Goal: Transaction & Acquisition: Purchase product/service

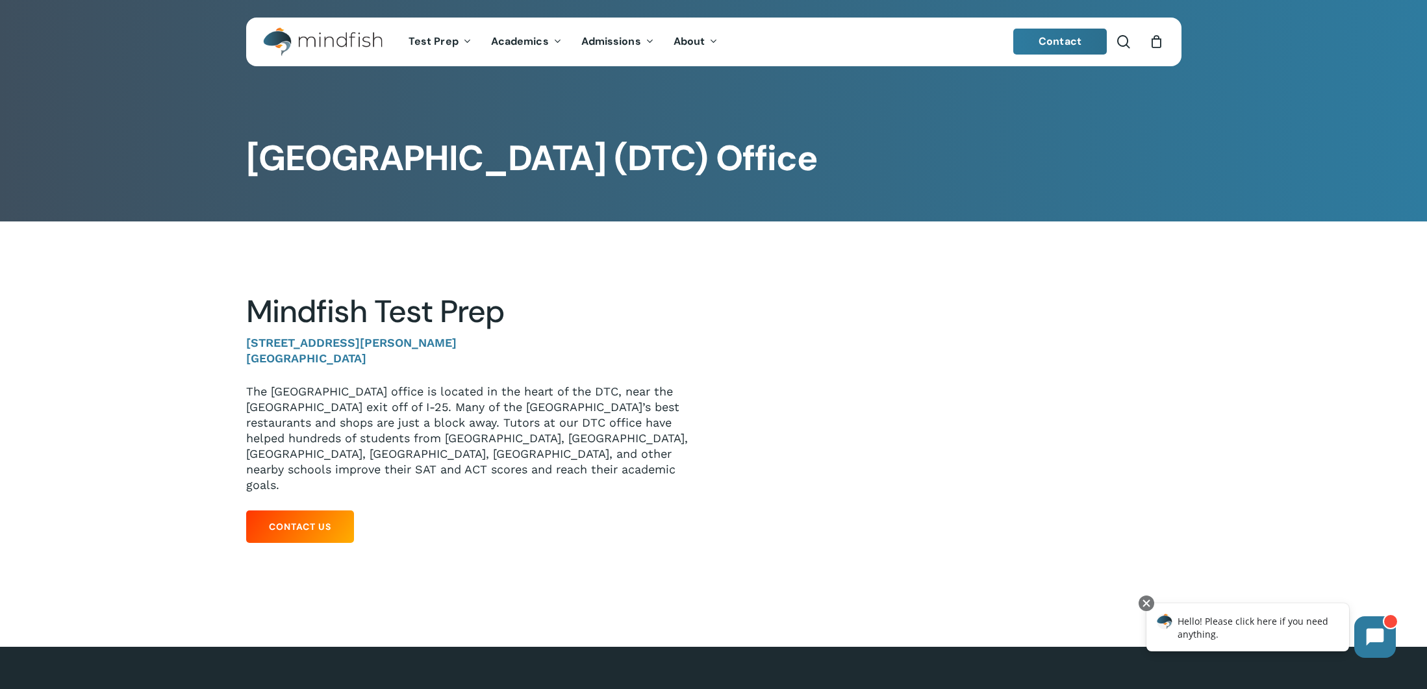
click at [1070, 45] on span "Contact" at bounding box center [1059, 41] width 43 height 14
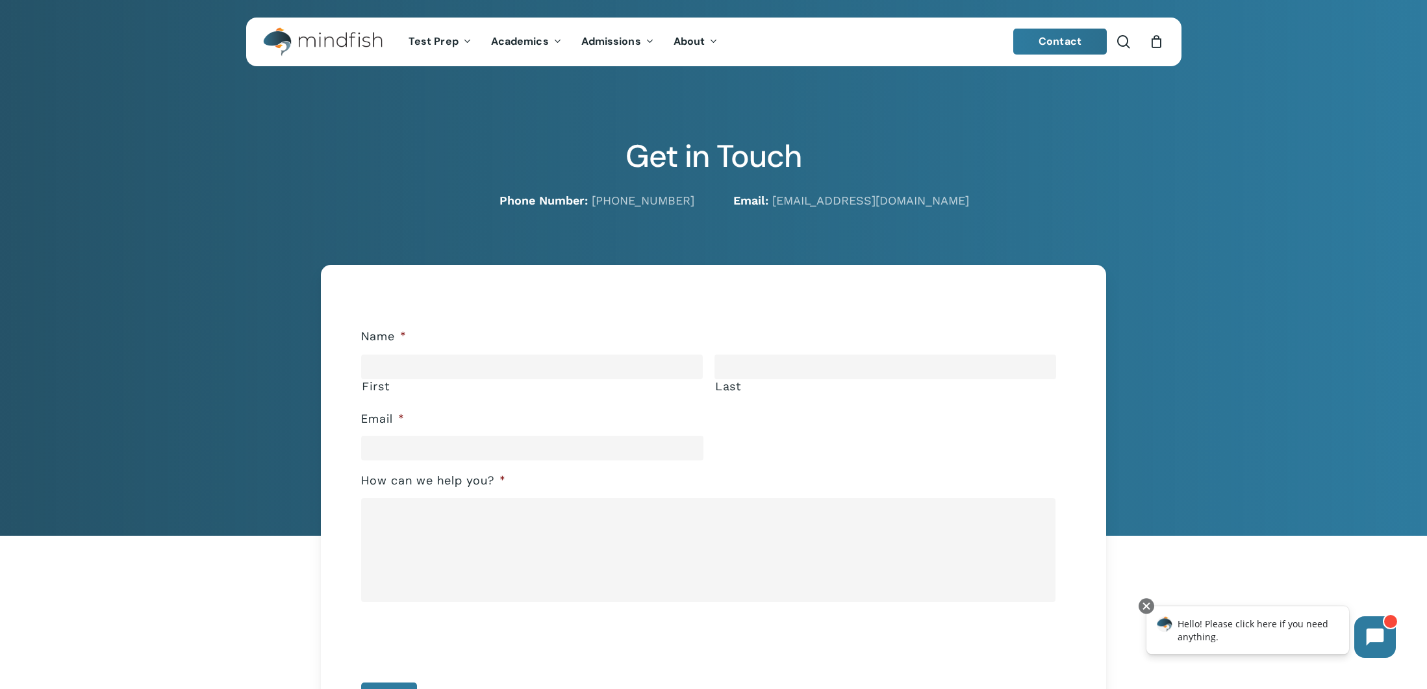
scroll to position [25, 0]
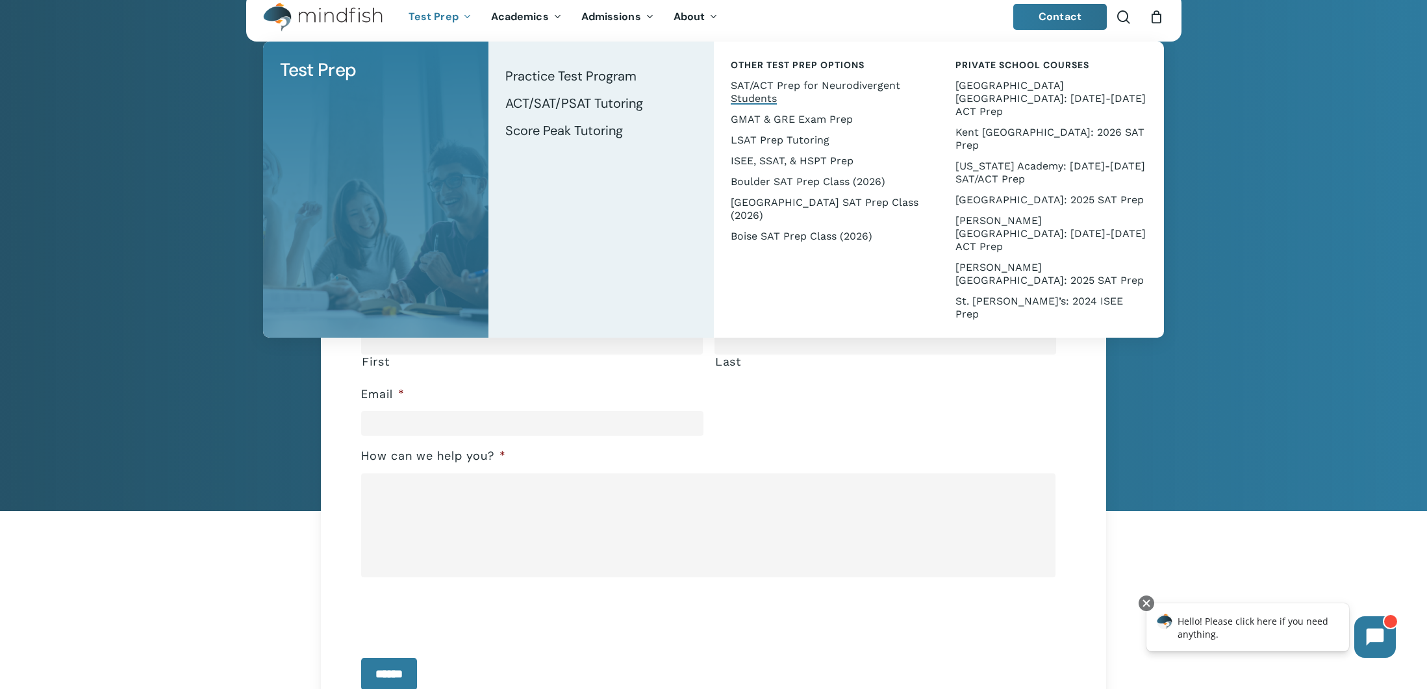
click at [833, 87] on span "SAT/ACT Prep for Neurodivergent Students" at bounding box center [815, 91] width 169 height 25
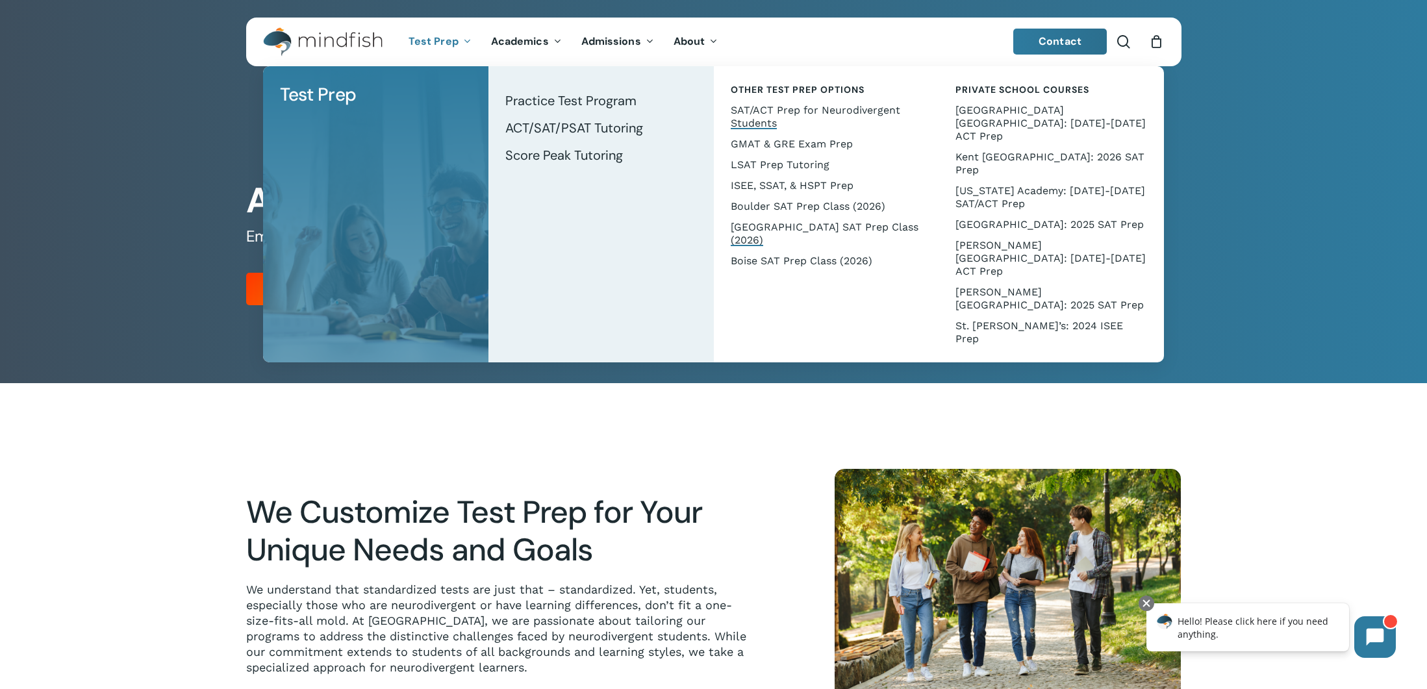
click at [792, 224] on span "[GEOGRAPHIC_DATA] SAT Prep Class (2026)" at bounding box center [825, 233] width 188 height 25
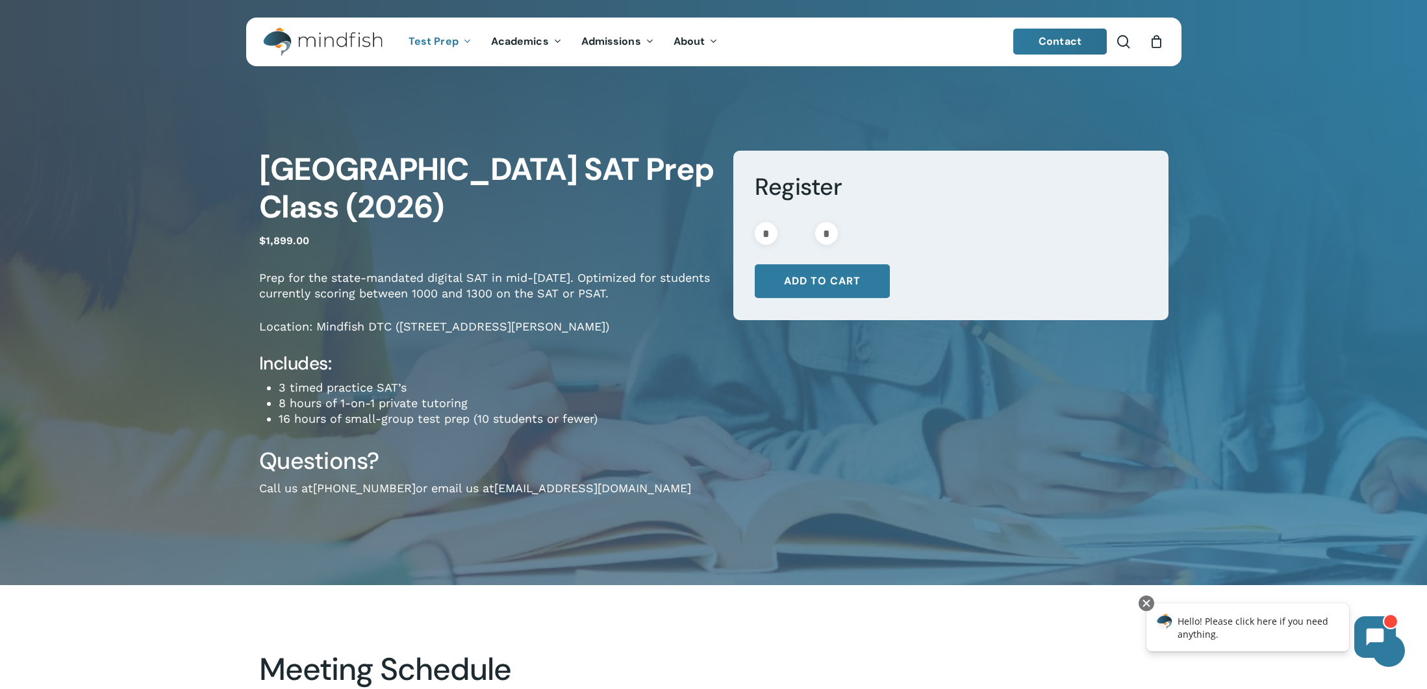
scroll to position [1, 0]
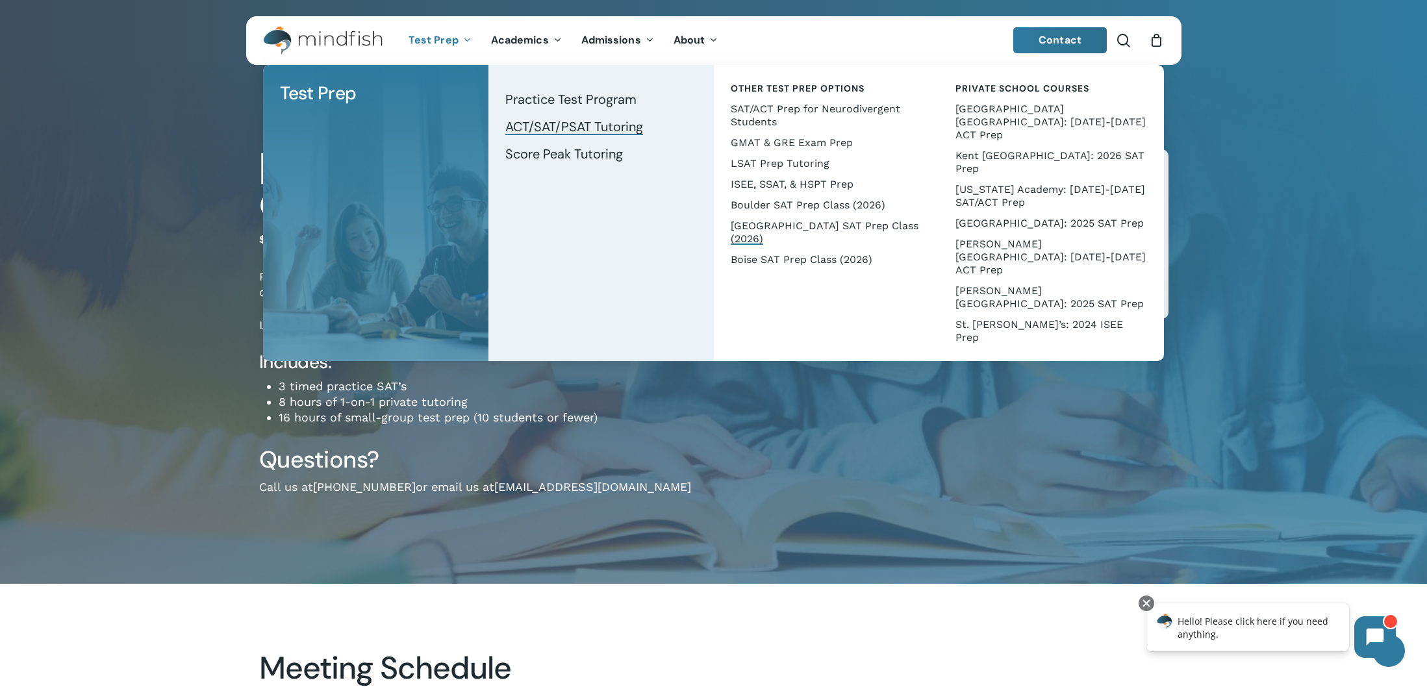
click at [526, 119] on span "ACT/SAT/PSAT Tutoring" at bounding box center [574, 126] width 138 height 17
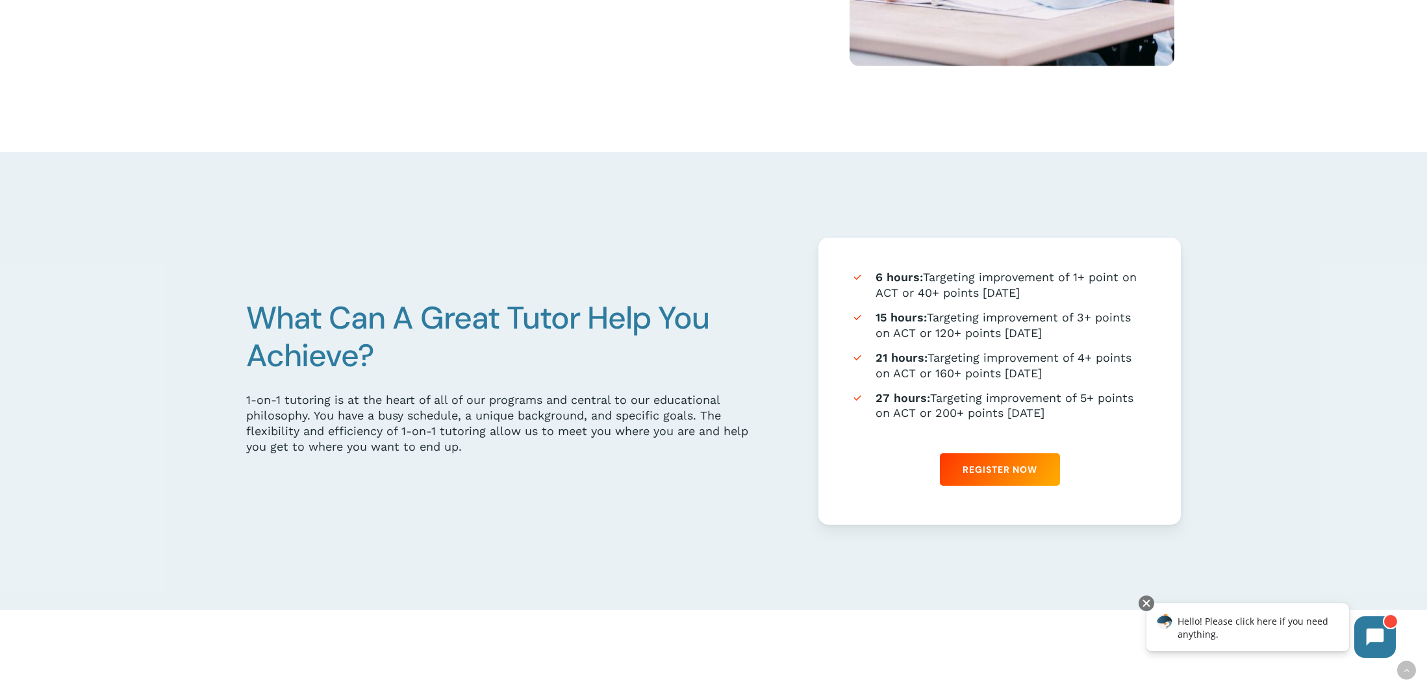
scroll to position [753, 0]
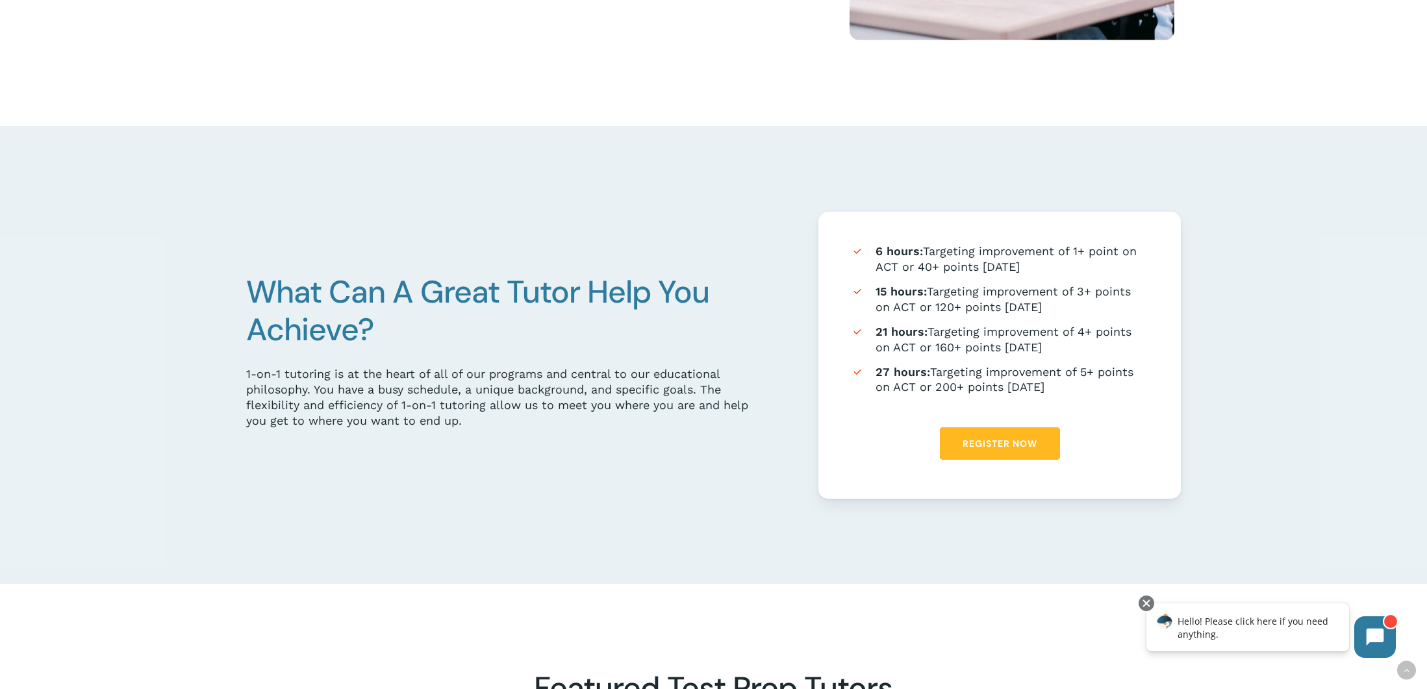
click at [1023, 455] on link "Register Now" at bounding box center [1000, 443] width 120 height 32
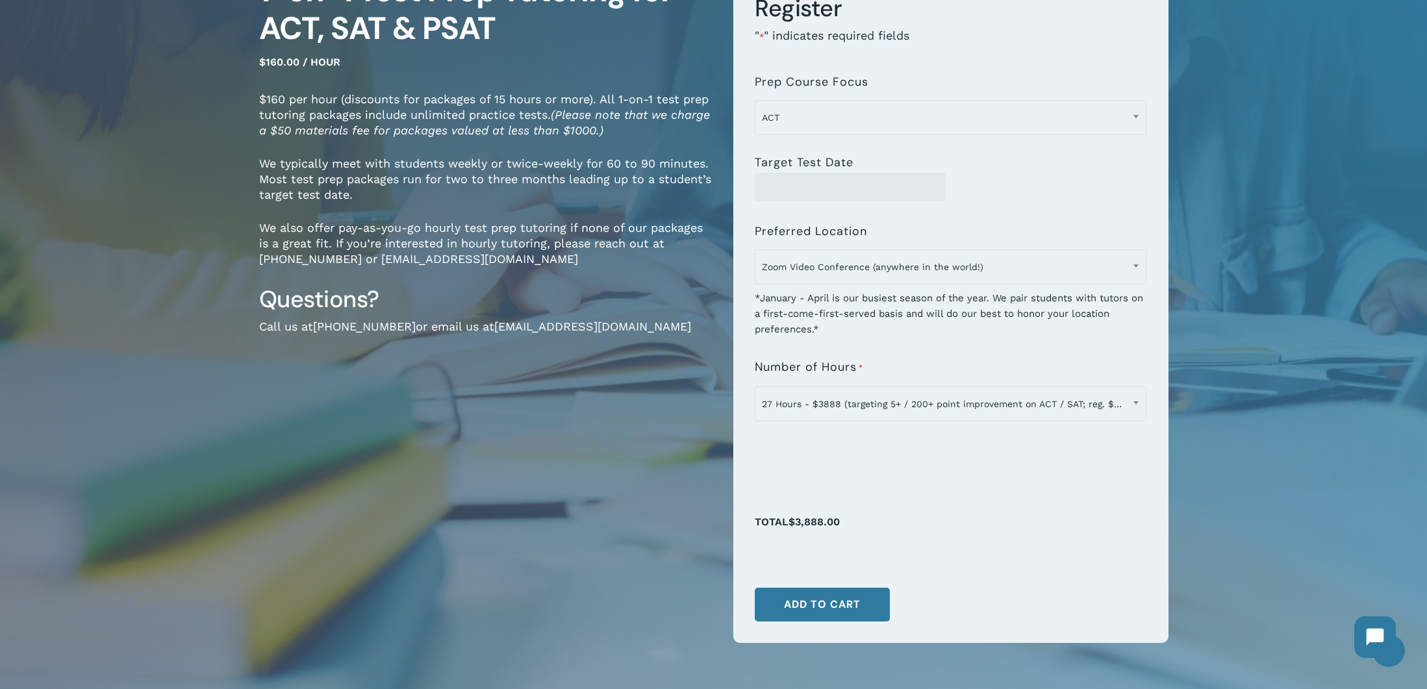
scroll to position [182, 0]
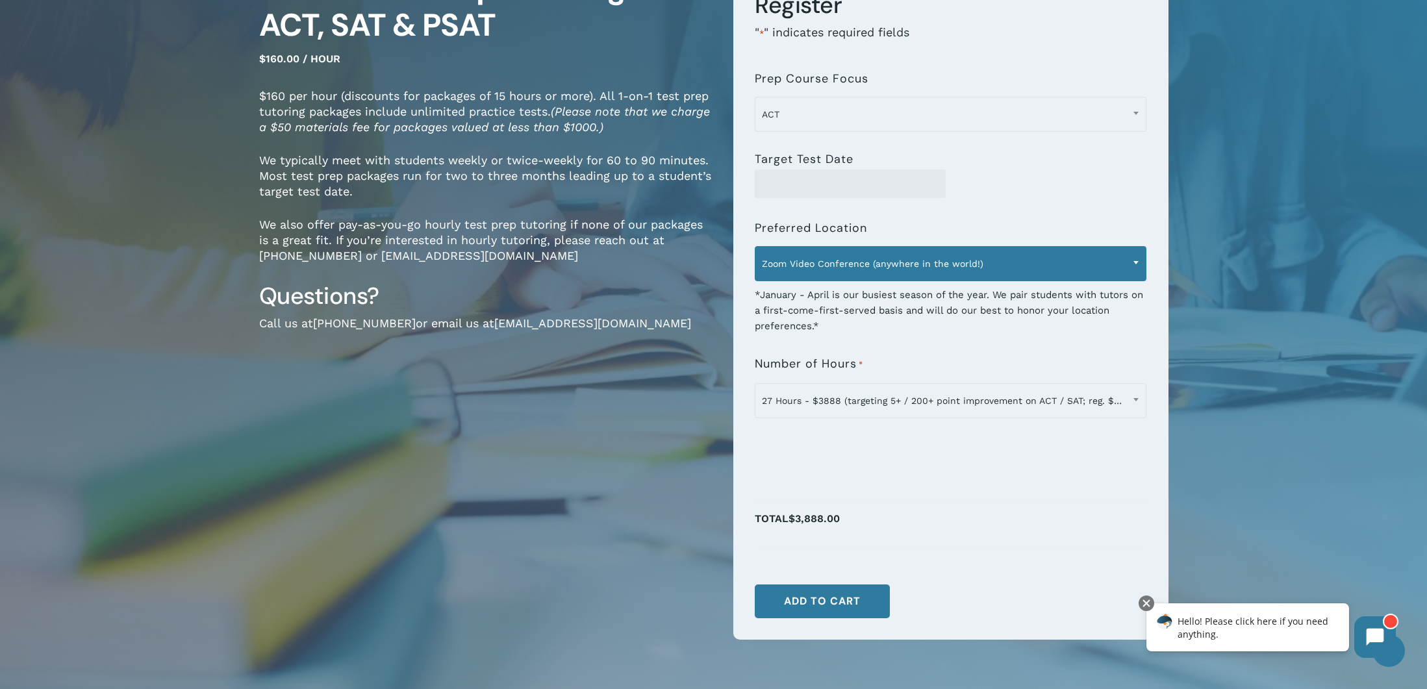
click at [1129, 259] on span at bounding box center [1135, 262] width 19 height 32
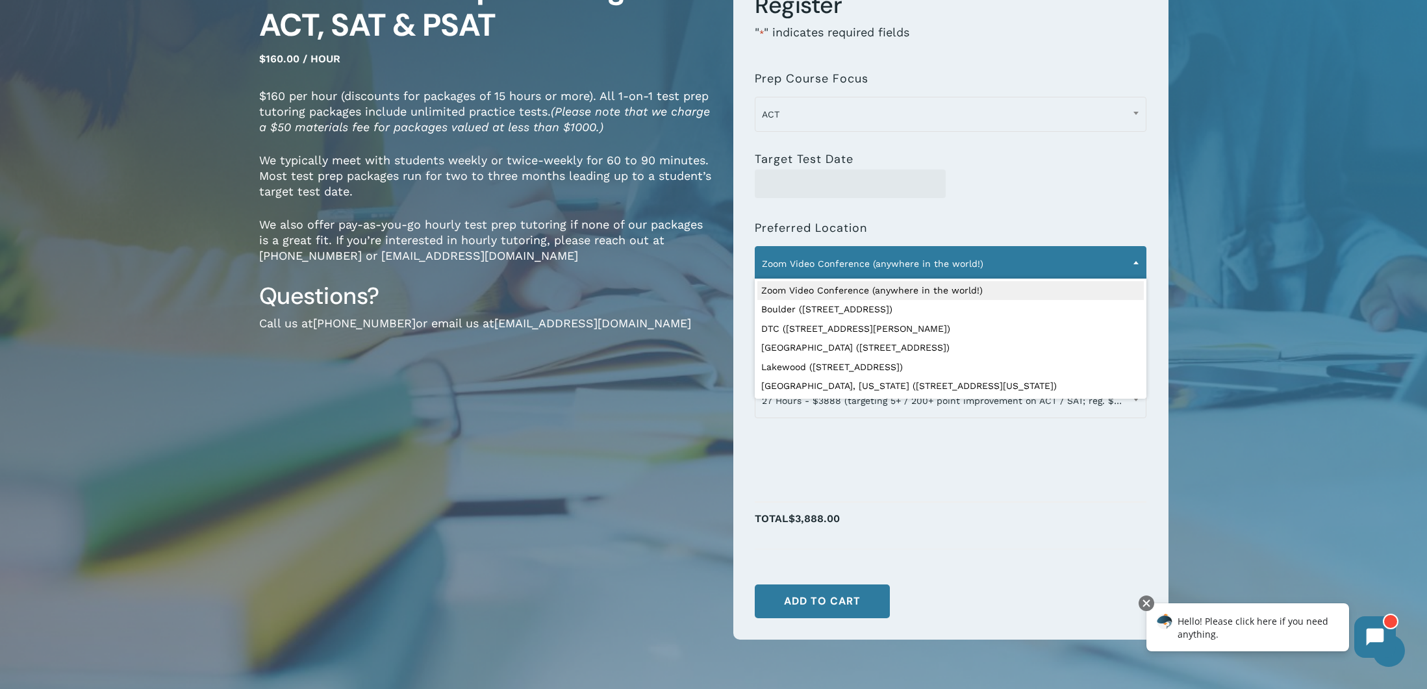
click at [1257, 273] on div "1-on-1 Test Prep Tutoring for ACT, SAT & PSAT $160.00 / hour $160 per hour (dis…" at bounding box center [713, 309] width 1427 height 850
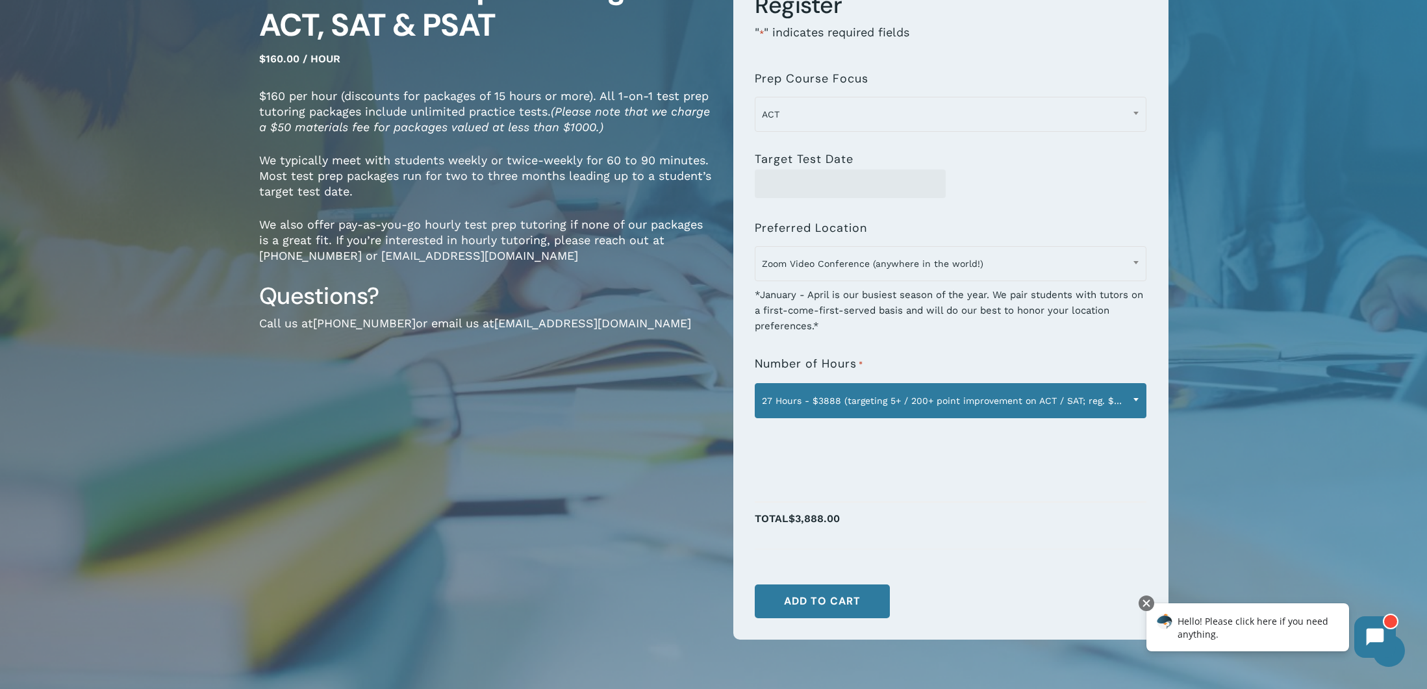
click at [1134, 395] on span at bounding box center [1135, 399] width 19 height 32
